Goal: Information Seeking & Learning: Find specific fact

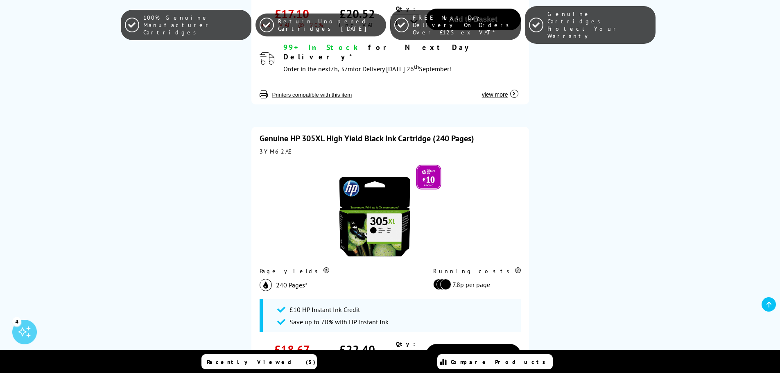
scroll to position [409, 0]
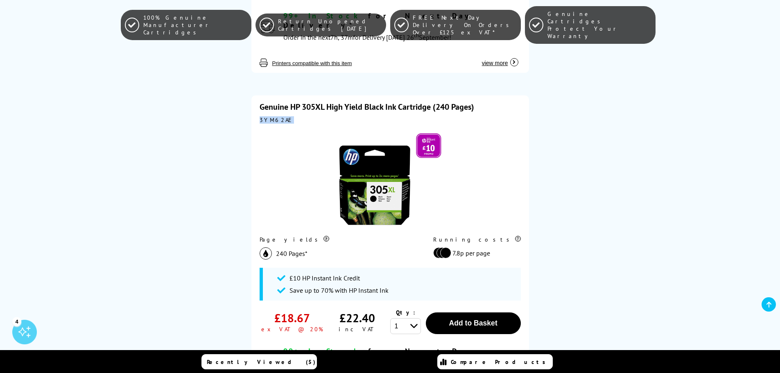
drag, startPoint x: 285, startPoint y: 113, endPoint x: 260, endPoint y: 111, distance: 25.9
click at [260, 116] on div "3YM62AE" at bounding box center [390, 119] width 261 height 7
copy div "3YM62AE"
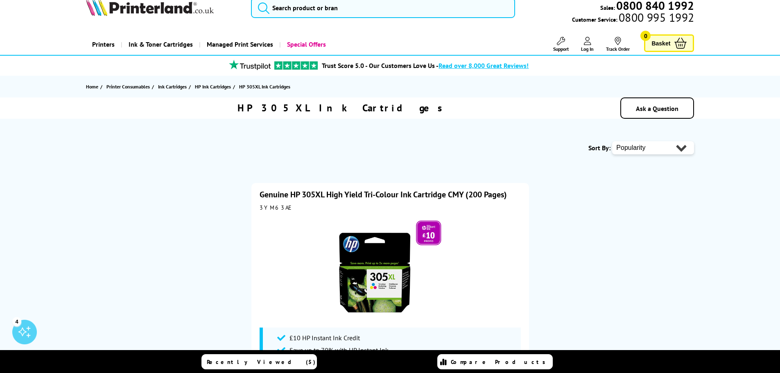
scroll to position [0, 0]
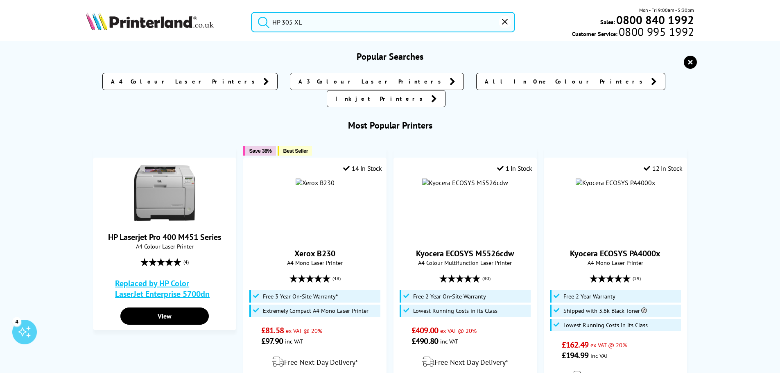
click at [312, 24] on input "HP 305 XL" at bounding box center [383, 22] width 264 height 20
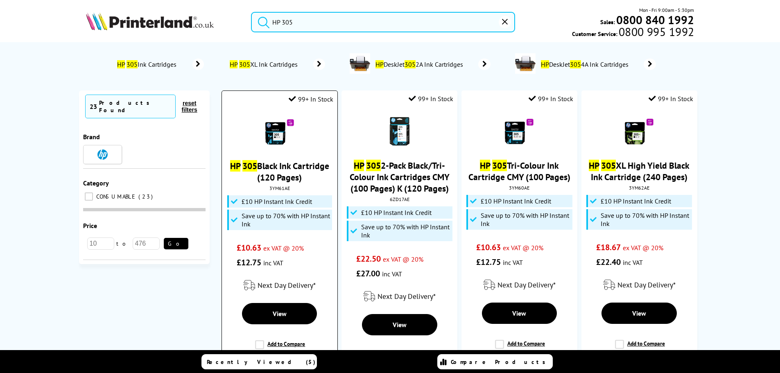
type input "HP 305"
click at [278, 170] on link "HP 305 Black Ink Cartridge (120 Pages)" at bounding box center [279, 171] width 99 height 23
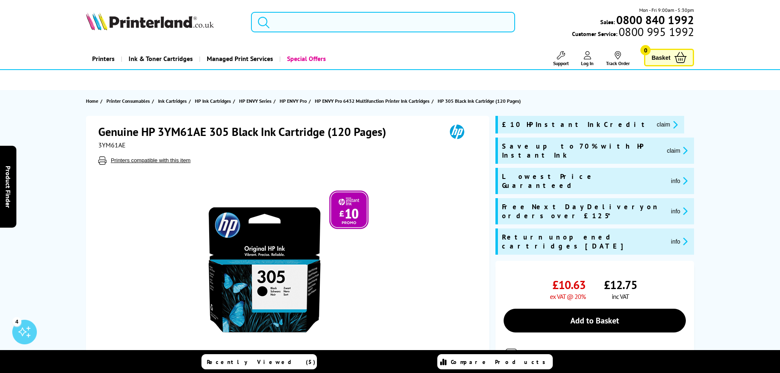
click at [308, 30] on input "search" at bounding box center [383, 22] width 264 height 20
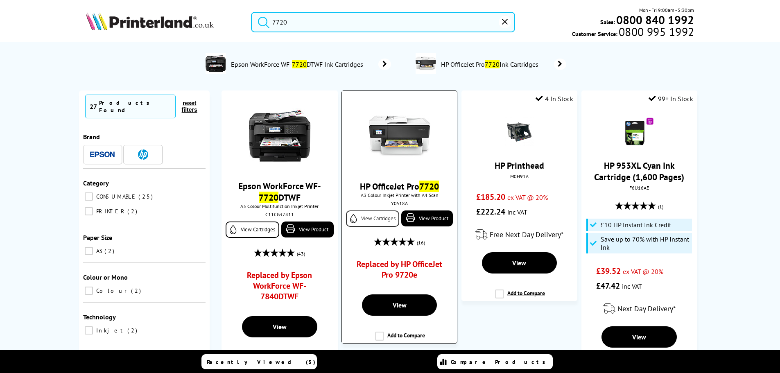
type input "7720"
click at [373, 213] on link "View Cartridges" at bounding box center [372, 218] width 53 height 16
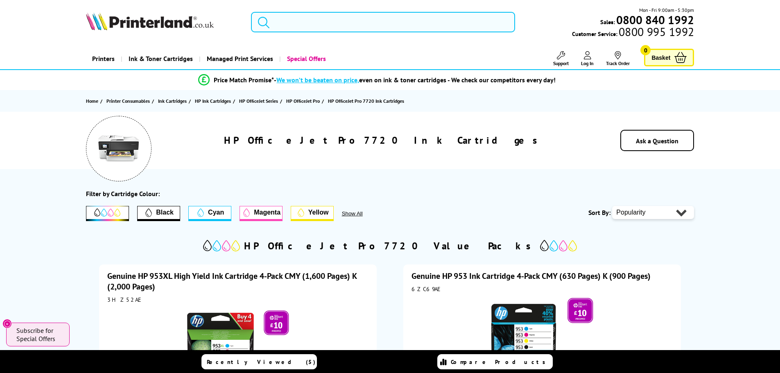
click at [335, 25] on input "search" at bounding box center [383, 22] width 264 height 20
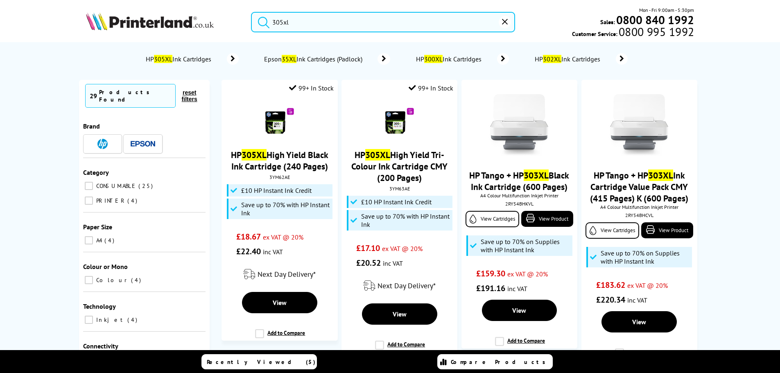
type input "305xl"
click at [181, 61] on span "HP 305XL Ink Cartridges" at bounding box center [180, 59] width 70 height 8
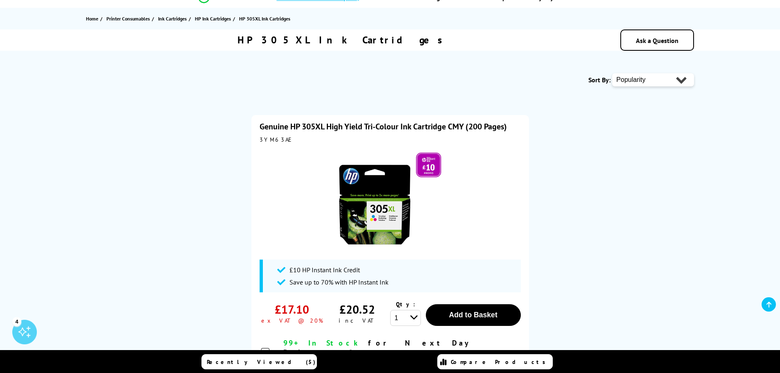
scroll to position [82, 0]
drag, startPoint x: 282, startPoint y: 140, endPoint x: 257, endPoint y: 142, distance: 25.1
click at [257, 142] on div "Genuine HP 305XL High Yield Tri-Colour Ink Cartridge CMY (200 Pages) 3YM63AE £1…" at bounding box center [390, 257] width 278 height 285
copy div "3YM63AE"
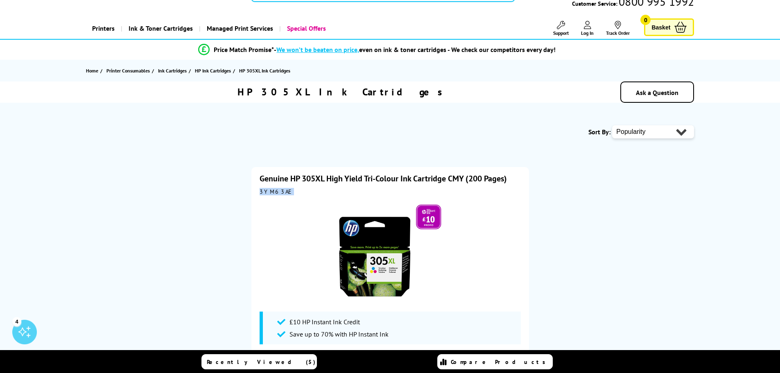
scroll to position [0, 0]
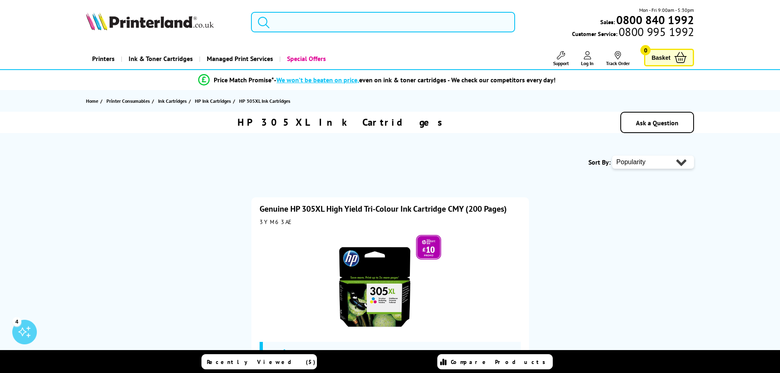
click at [337, 29] on input "search" at bounding box center [383, 22] width 264 height 20
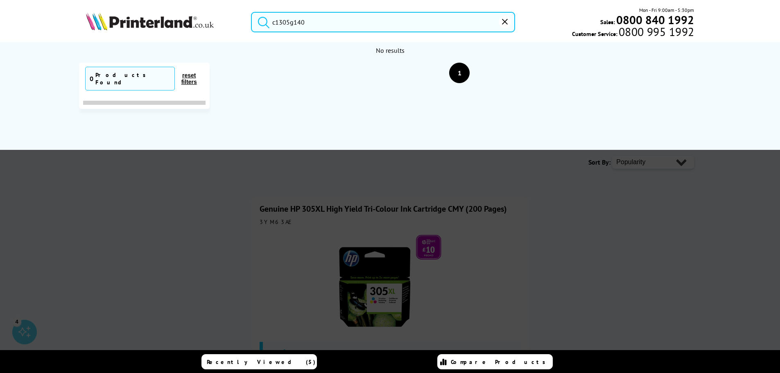
drag, startPoint x: 341, startPoint y: 25, endPoint x: 0, endPoint y: 27, distance: 340.7
click at [4, 34] on header "c1305g140 Mon - Fri 9:00am - 5:30pm Sales: 0800 840 1992 Customer Service: 0800…" at bounding box center [390, 35] width 780 height 70
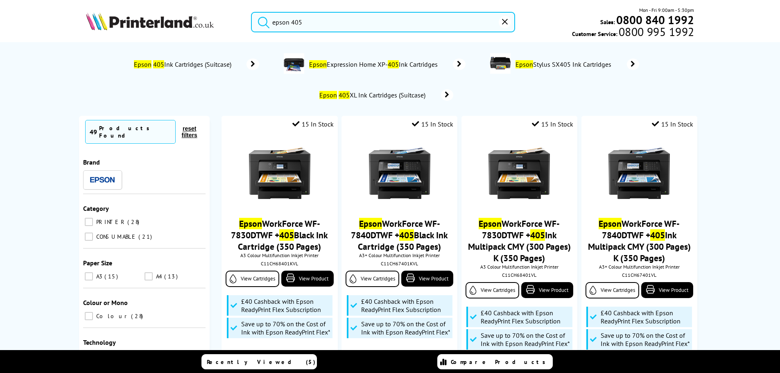
type input "epson 405"
click at [203, 62] on span "Epson 405 Ink Cartridges (Suitcase)" at bounding box center [184, 64] width 102 height 8
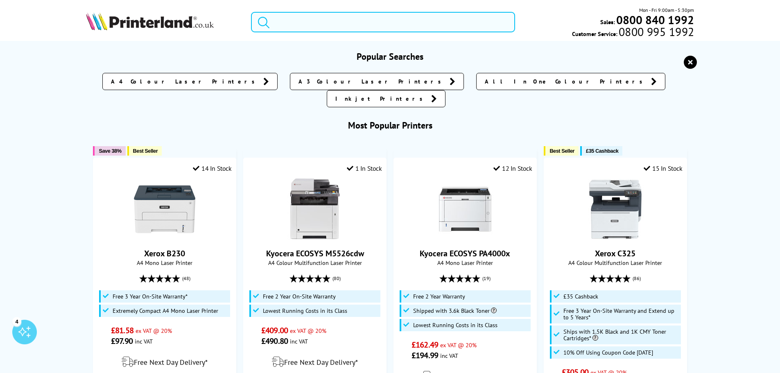
click at [356, 20] on input "search" at bounding box center [383, 22] width 264 height 20
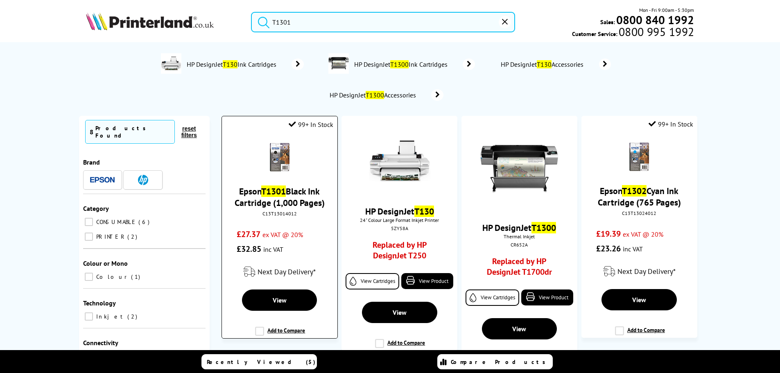
type input "T1301"
drag, startPoint x: 300, startPoint y: 211, endPoint x: 254, endPoint y: 214, distance: 46.3
click at [254, 214] on div "C13T13014012" at bounding box center [279, 213] width 103 height 6
copy div "C13T13014012"
